Goal: Check status: Check status

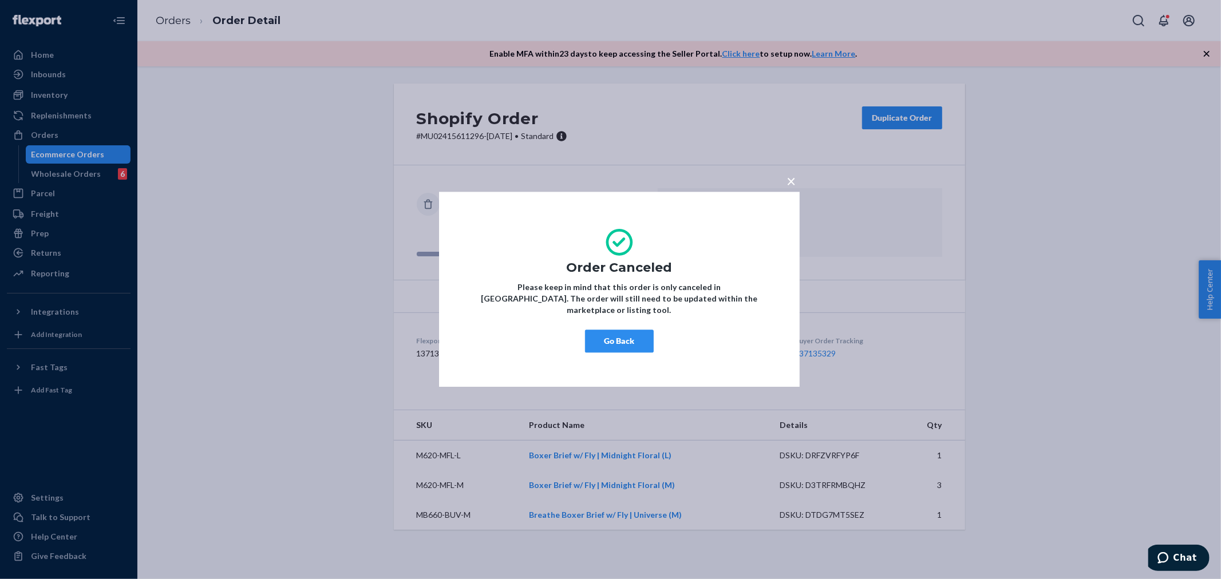
click at [36, 133] on div "× Order Canceled Please keep in mind that this order is only canceled in [GEOGR…" at bounding box center [610, 289] width 1221 height 579
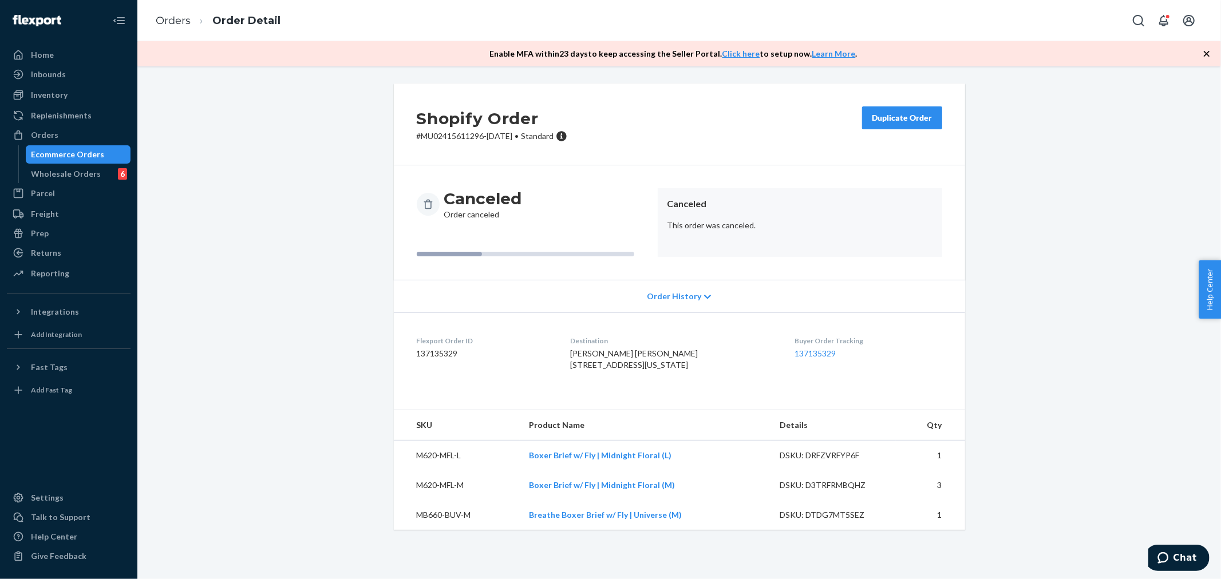
click at [37, 133] on div "× Order Canceled Please keep in mind that this order is only canceled in [GEOGR…" at bounding box center [610, 289] width 1221 height 579
click at [37, 133] on div "Orders" at bounding box center [44, 134] width 27 height 11
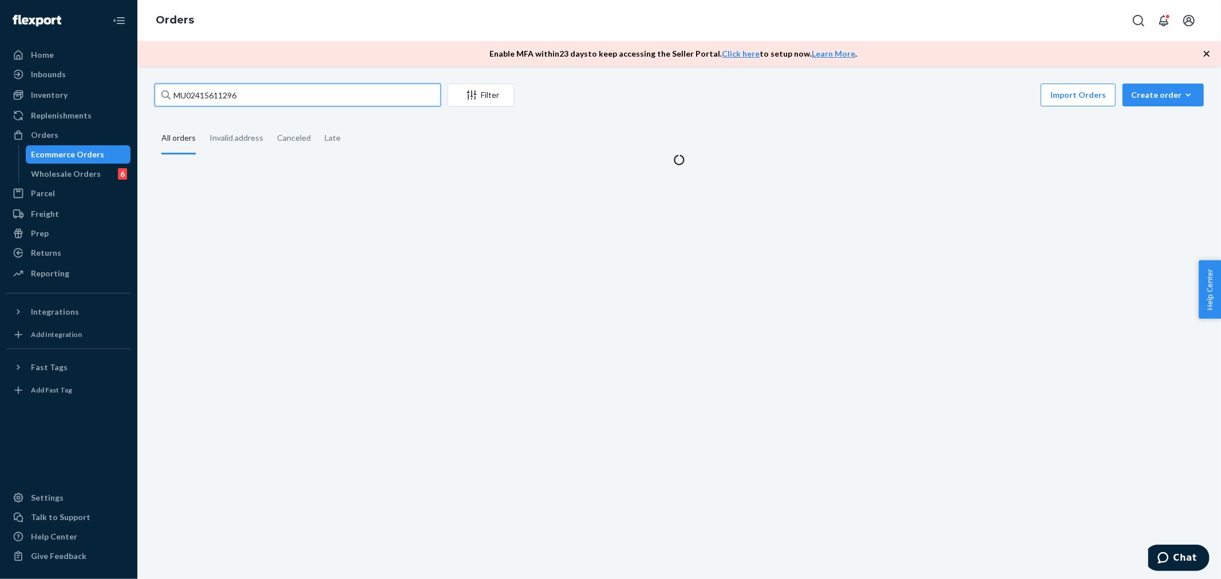
click at [280, 96] on input "MU02415611296" at bounding box center [297, 95] width 286 height 23
paste input "33"
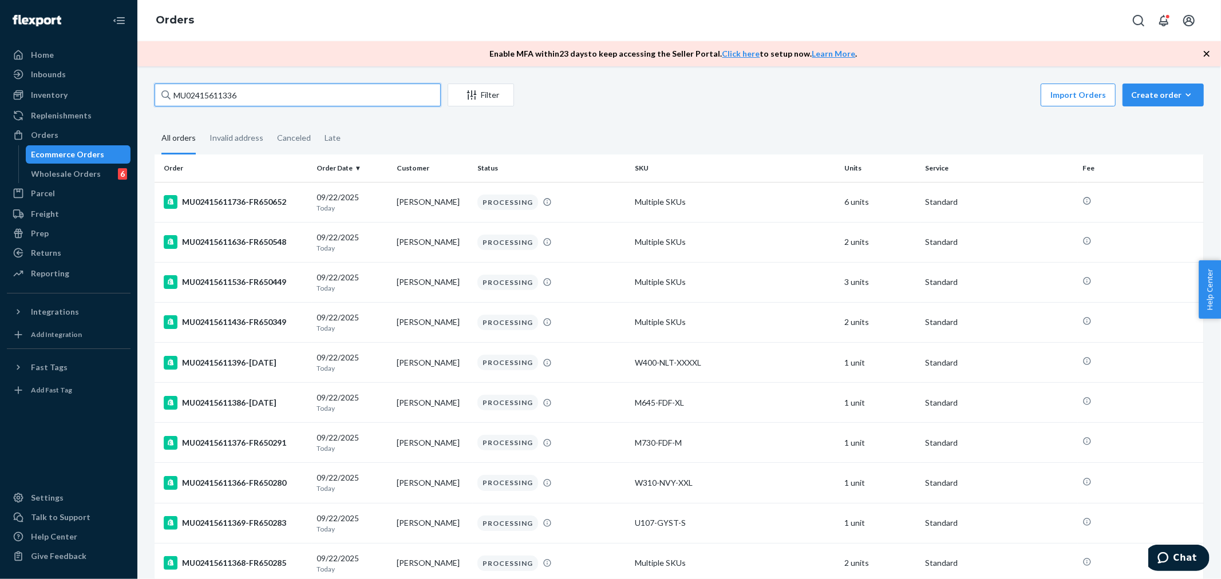
click at [267, 102] on input "MU02415611336" at bounding box center [297, 95] width 286 height 23
click at [283, 96] on input "MU02415611336" at bounding box center [297, 95] width 286 height 23
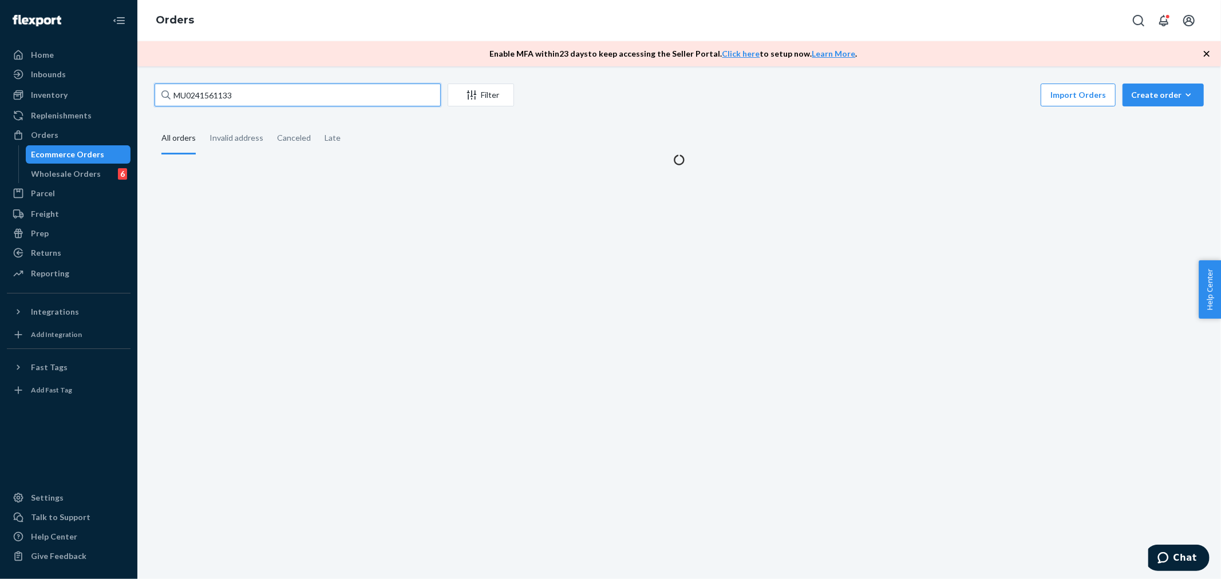
type input "MU0241561133"
